Goal: Use online tool/utility: Utilize a website feature to perform a specific function

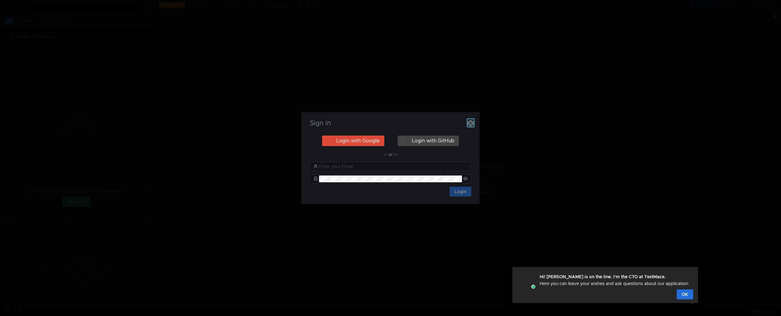
click at [472, 120] on icon "button" at bounding box center [471, 123] width 6 height 6
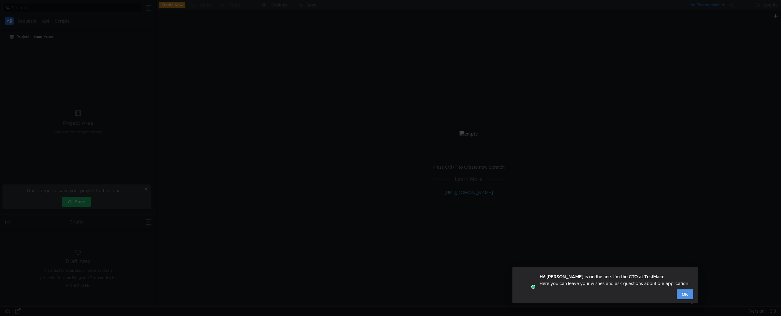
click at [594, 296] on button "OK" at bounding box center [685, 294] width 16 height 10
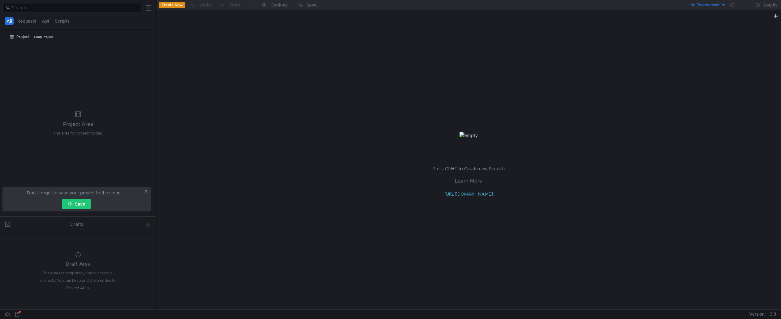
click at [83, 202] on button "Save" at bounding box center [76, 204] width 28 height 10
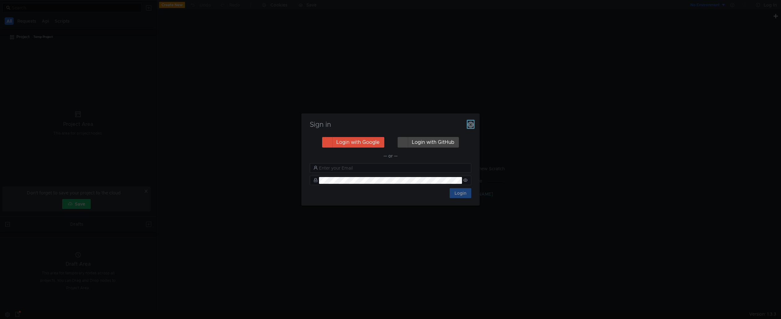
click at [469, 124] on icon "button" at bounding box center [471, 124] width 6 height 6
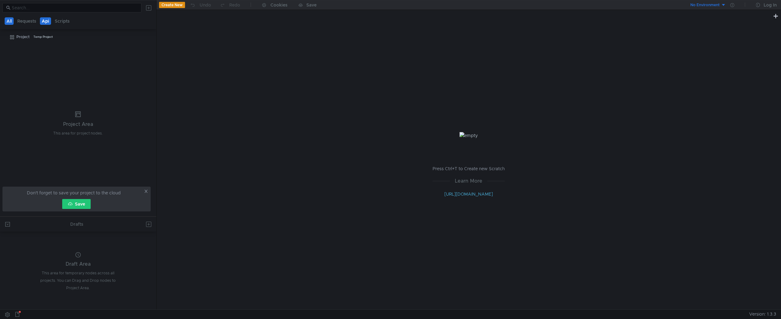
click at [50, 22] on button "Api" at bounding box center [45, 20] width 11 height 7
click at [39, 19] on div "All Requests Api Scripts" at bounding box center [38, 20] width 69 height 7
click at [174, 7] on button "Create New" at bounding box center [172, 5] width 26 height 6
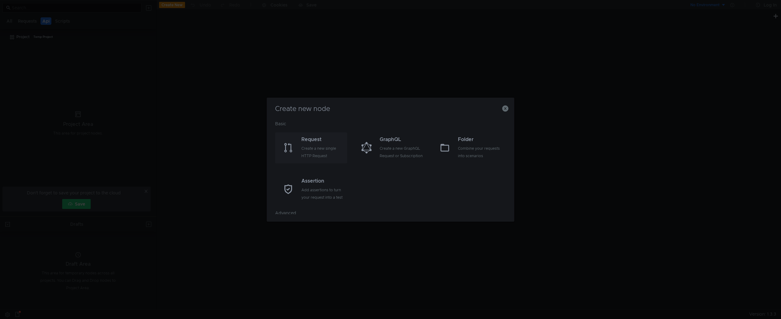
click at [307, 154] on div "Create a new single HTTP Request" at bounding box center [324, 152] width 44 height 15
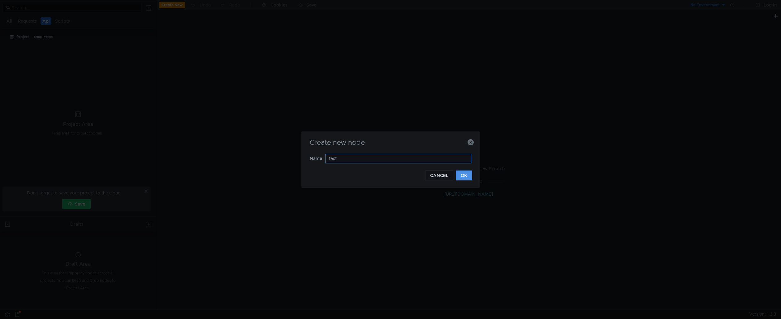
type input "test"
click at [468, 179] on button "OK" at bounding box center [464, 175] width 16 height 10
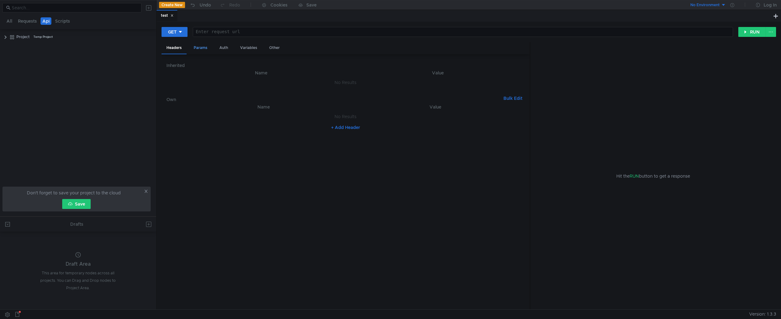
click at [206, 48] on div "Params" at bounding box center [201, 47] width 24 height 11
click at [185, 48] on div "Headers" at bounding box center [174, 47] width 25 height 11
click at [237, 50] on div "Variables" at bounding box center [248, 47] width 27 height 11
click at [265, 49] on div "Other" at bounding box center [274, 47] width 20 height 11
click at [255, 49] on div "Variables" at bounding box center [248, 47] width 27 height 11
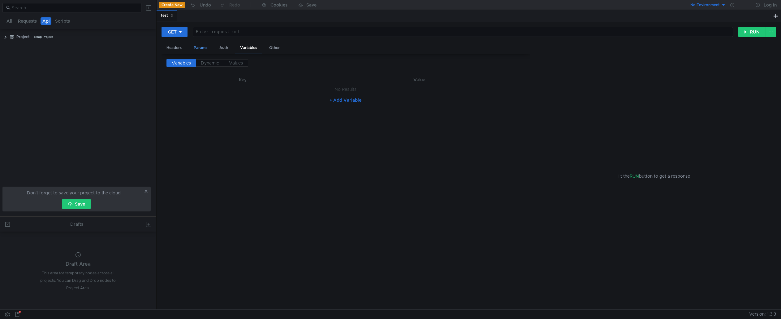
click at [206, 48] on div "Params" at bounding box center [201, 47] width 24 height 11
click at [176, 46] on div "Headers" at bounding box center [174, 47] width 25 height 11
click at [198, 51] on div "Params" at bounding box center [201, 47] width 24 height 11
click at [178, 34] on button "GET" at bounding box center [175, 32] width 26 height 10
click at [180, 51] on li "POST" at bounding box center [175, 55] width 27 height 10
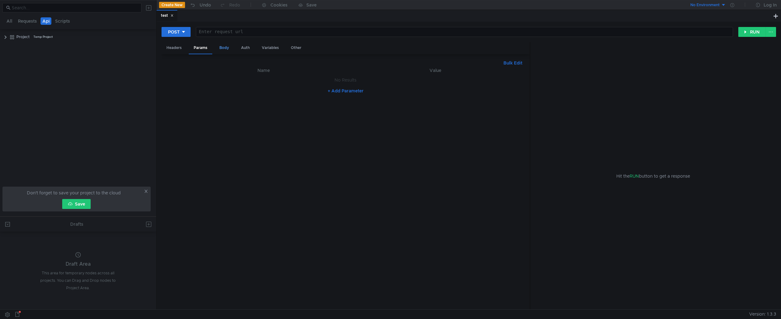
click at [218, 46] on div "Body" at bounding box center [225, 47] width 20 height 11
click at [215, 64] on nz-select-top-control "JSON" at bounding box center [193, 63] width 53 height 9
click at [215, 64] on div at bounding box center [390, 159] width 781 height 319
click at [301, 48] on div "Other" at bounding box center [296, 47] width 20 height 11
